Goal: Task Accomplishment & Management: Complete application form

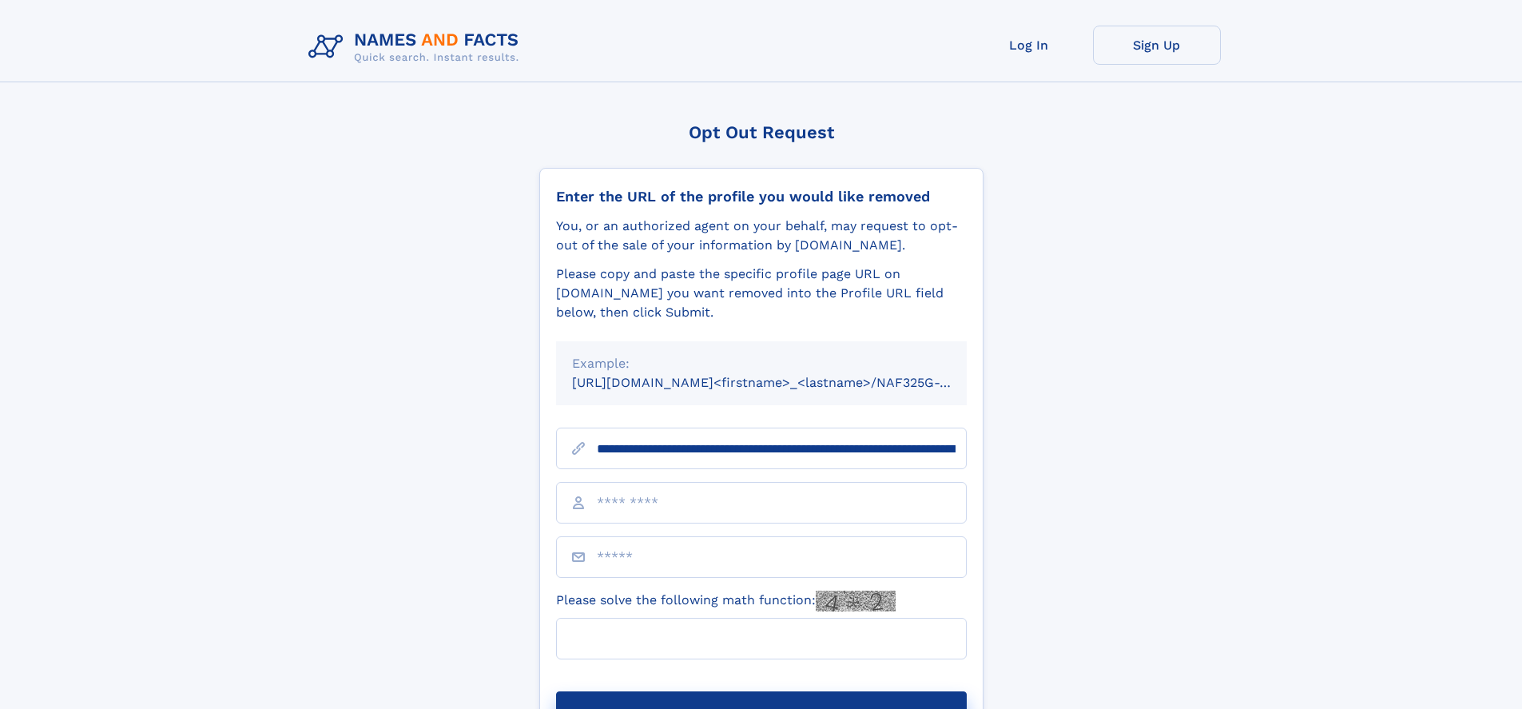
scroll to position [0, 163]
type input "**********"
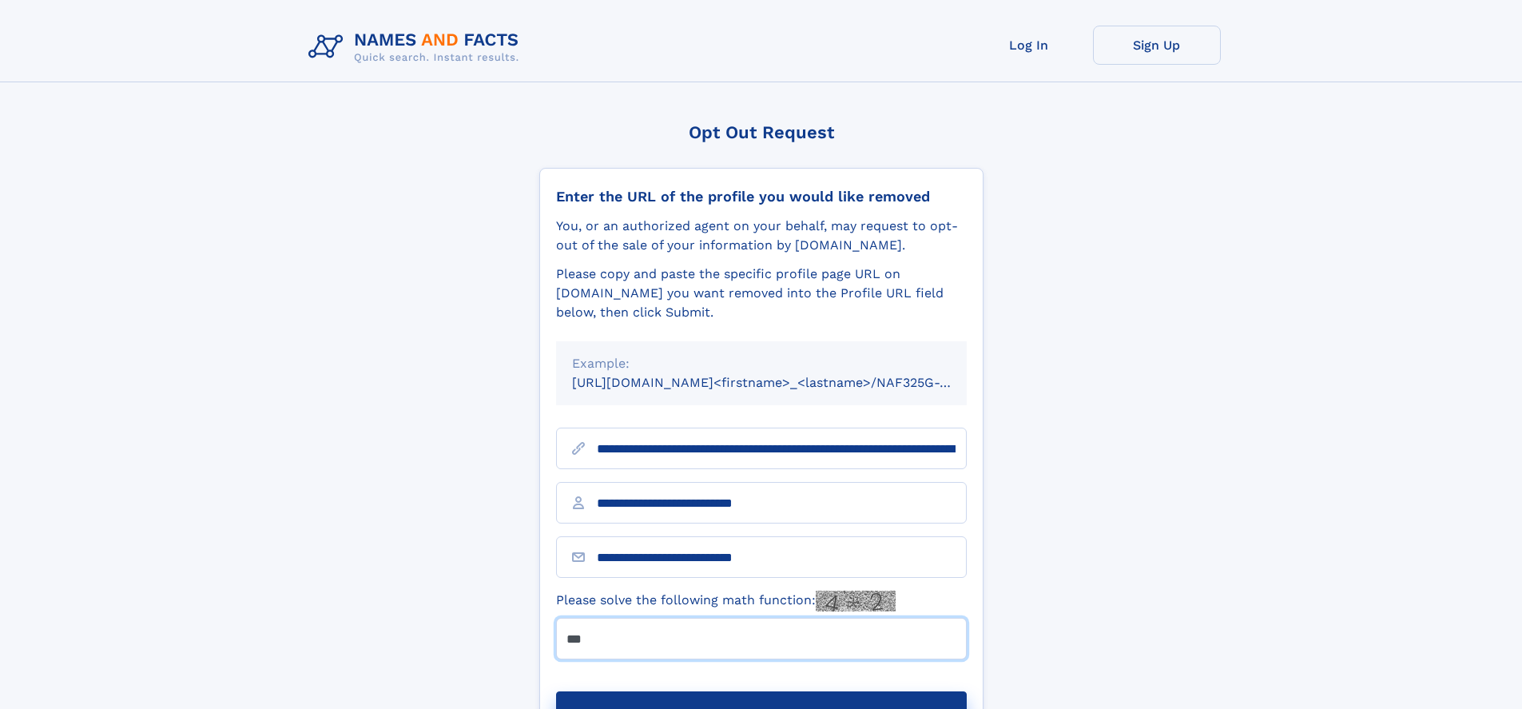
type input "***"
click at [761, 691] on button "Submit Opt Out Request" at bounding box center [761, 716] width 411 height 51
